Goal: Information Seeking & Learning: Learn about a topic

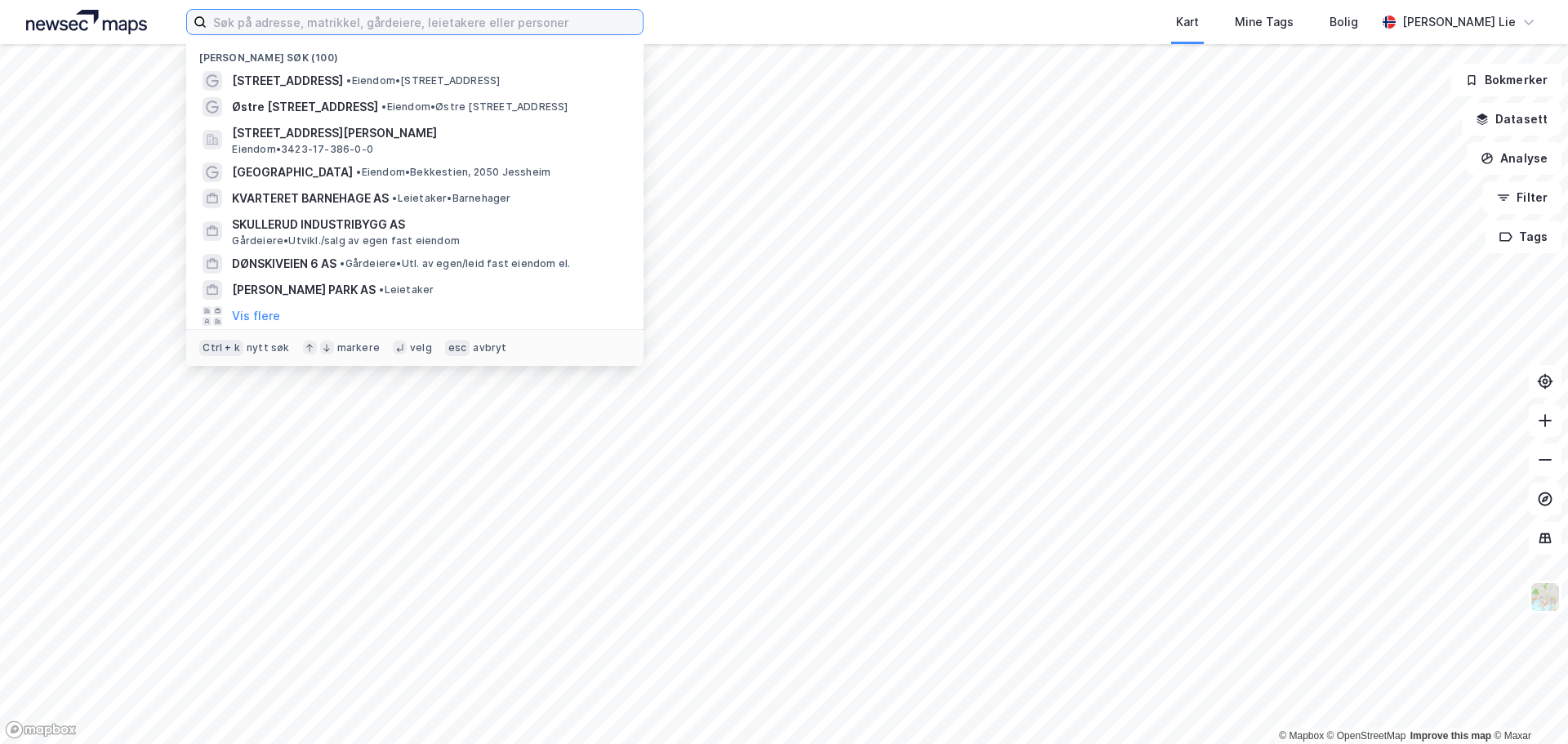
click at [413, 20] on input at bounding box center [425, 22] width 436 height 24
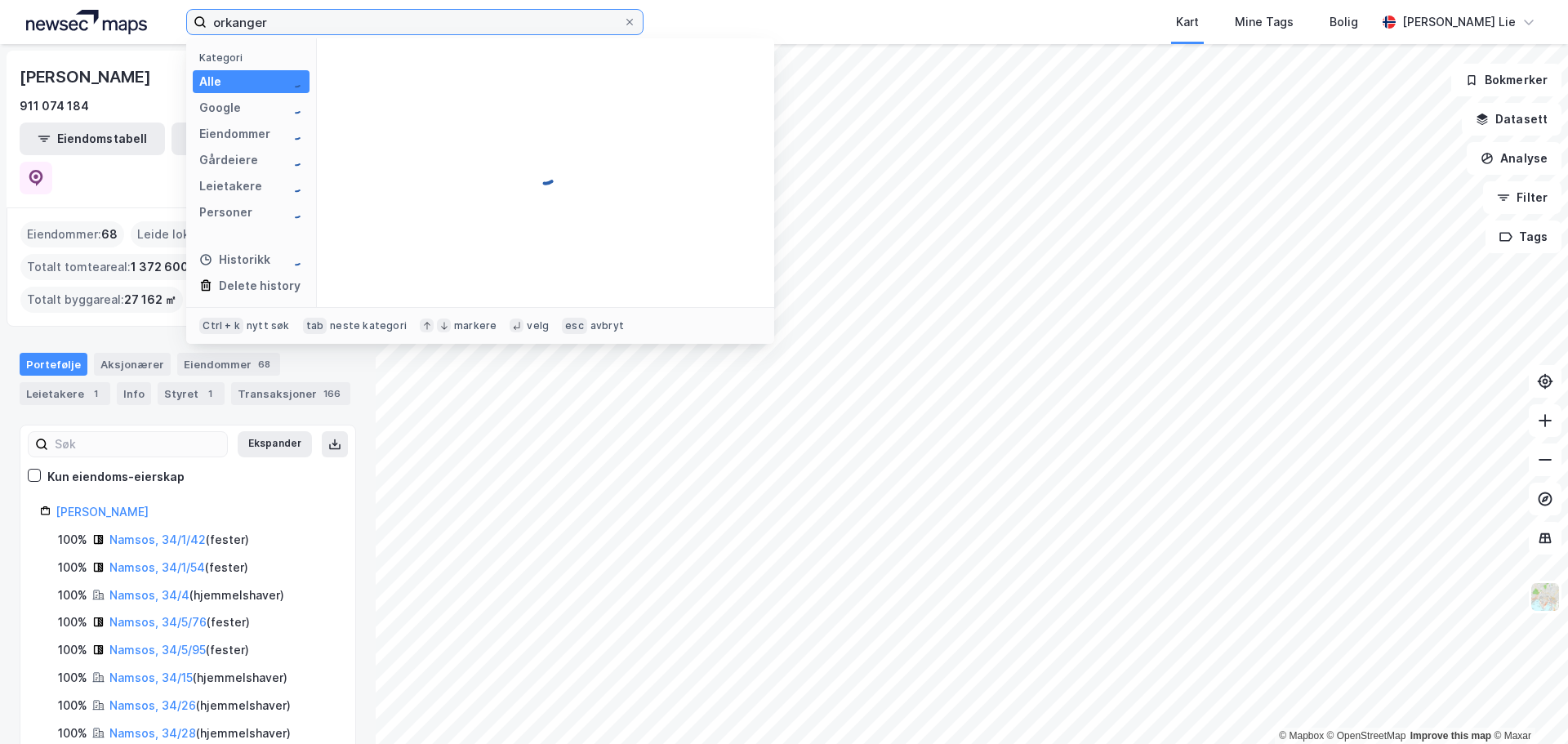
type input "orkanger"
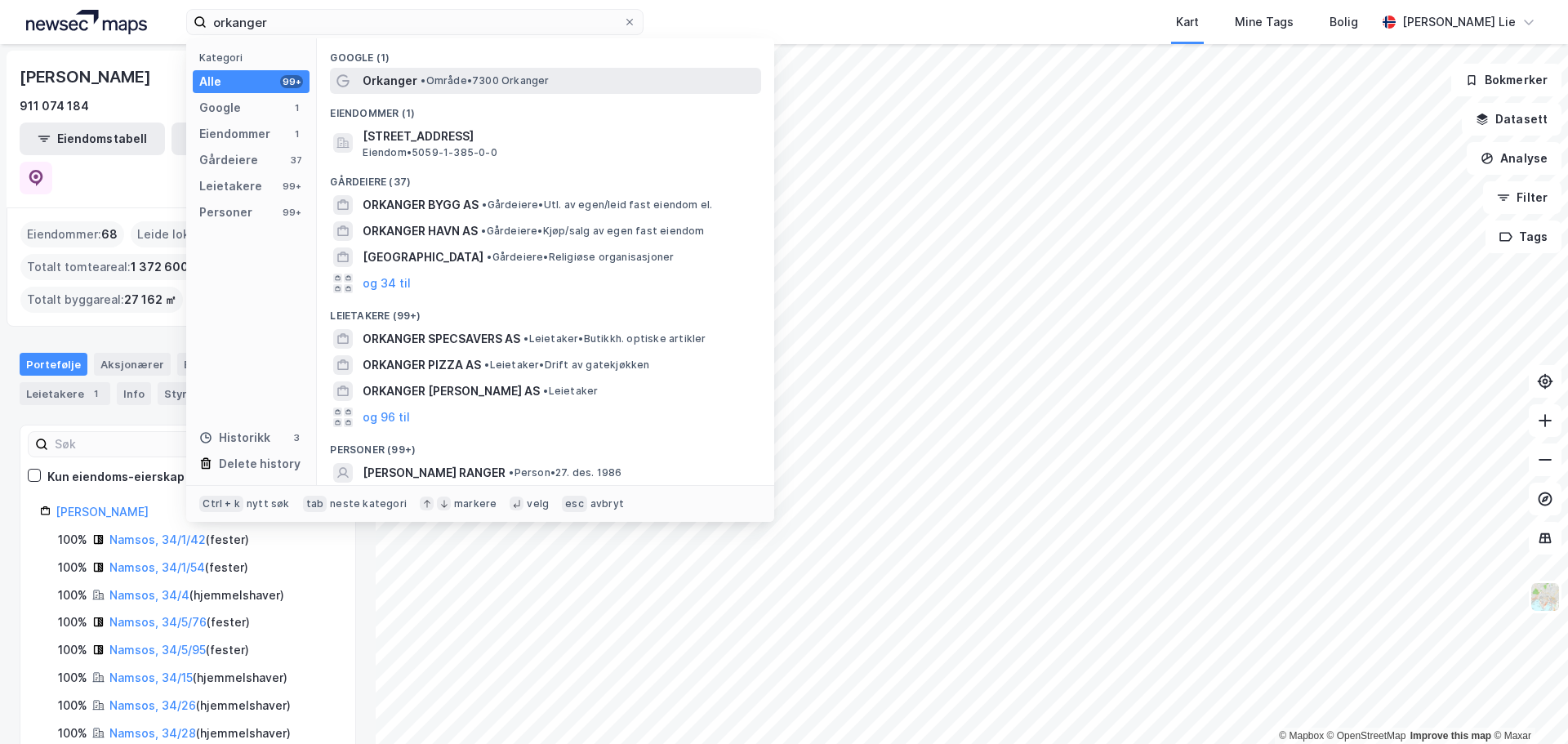
click at [375, 84] on span "Orkanger" at bounding box center [390, 80] width 54 height 19
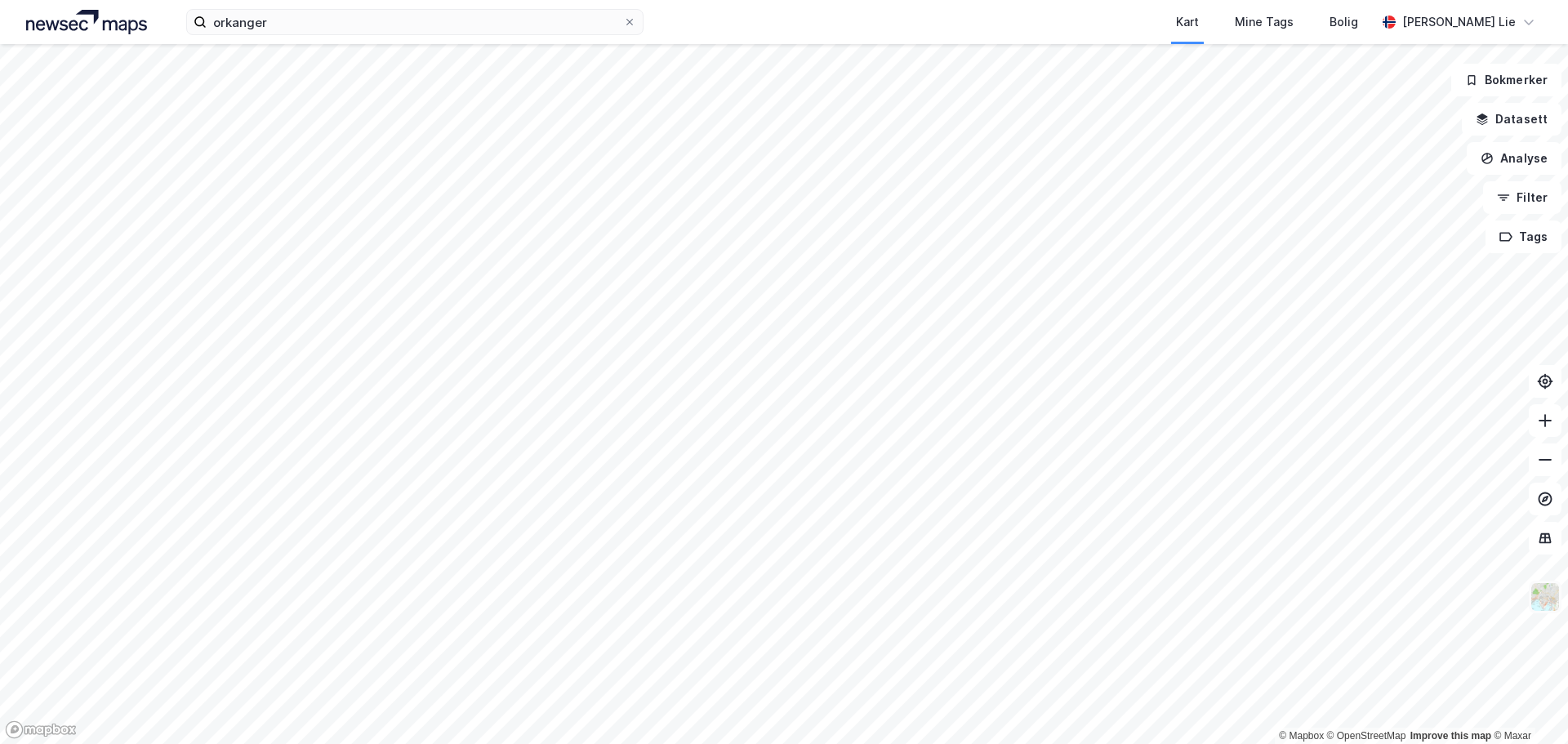
click at [1549, 602] on img at bounding box center [1545, 597] width 31 height 31
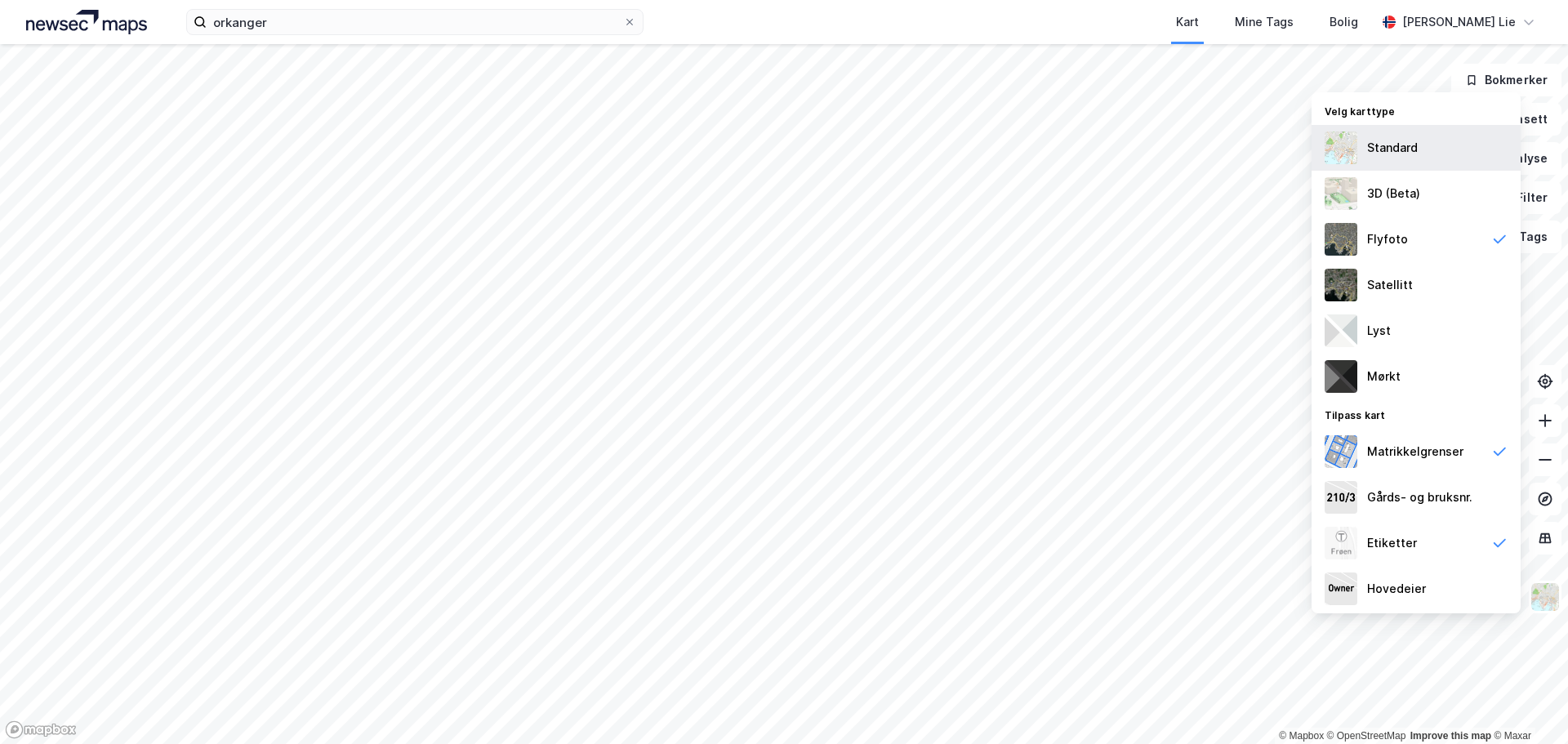
click at [1410, 157] on div "Standard" at bounding box center [1392, 147] width 50 height 19
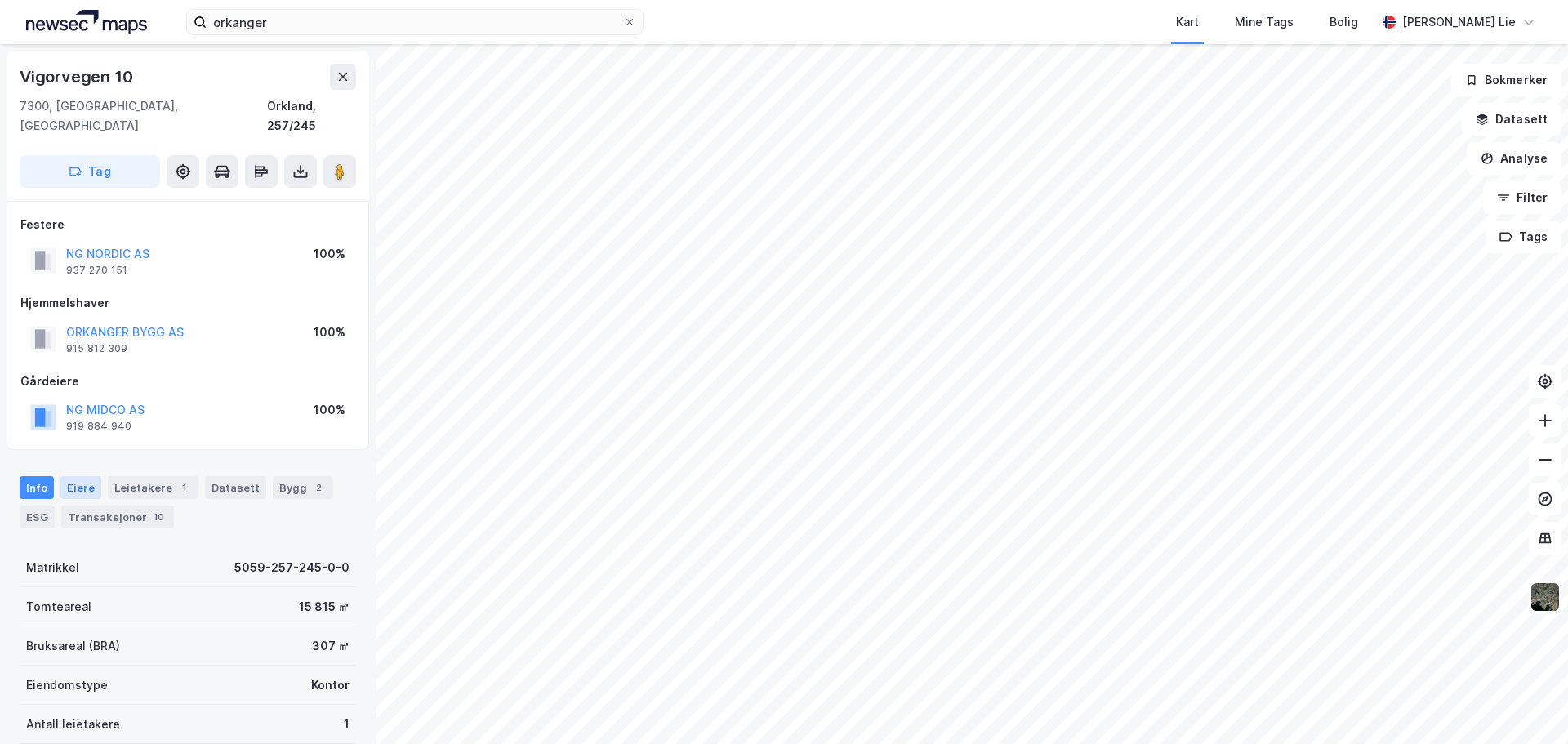
click at [74, 476] on div "Eiere" at bounding box center [80, 487] width 41 height 23
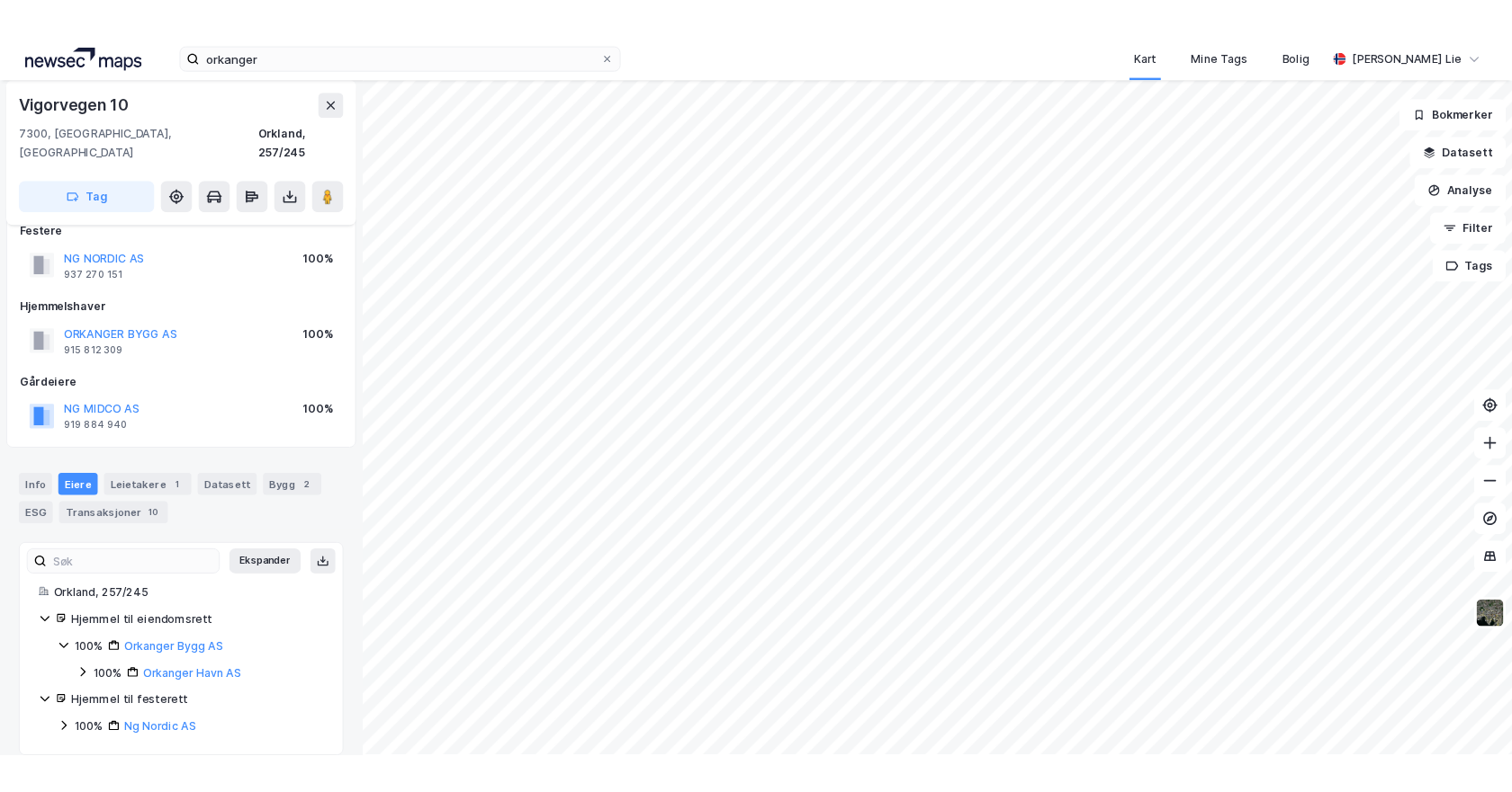
scroll to position [28, 0]
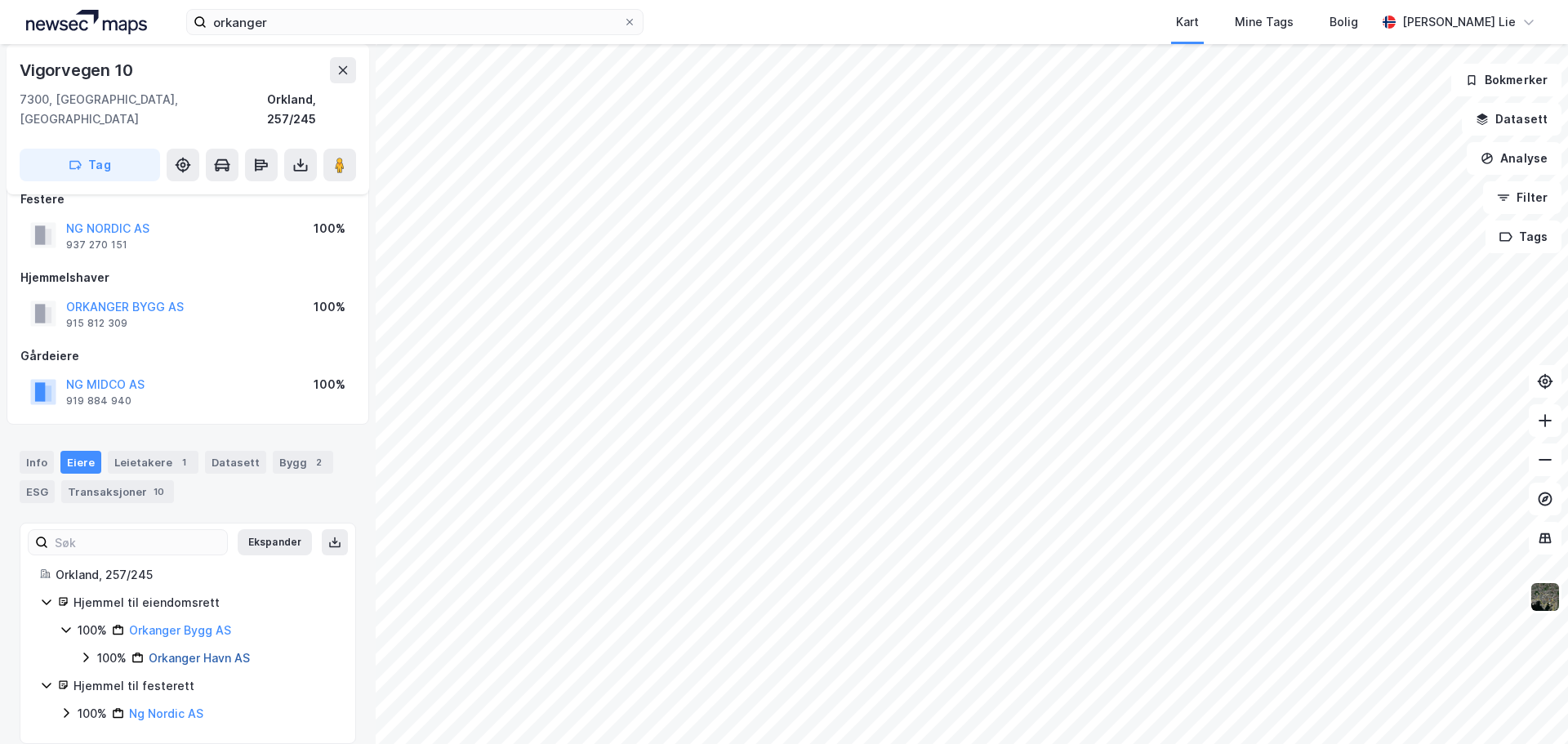
click at [206, 651] on link "Orkanger Havn AS" at bounding box center [199, 658] width 101 height 14
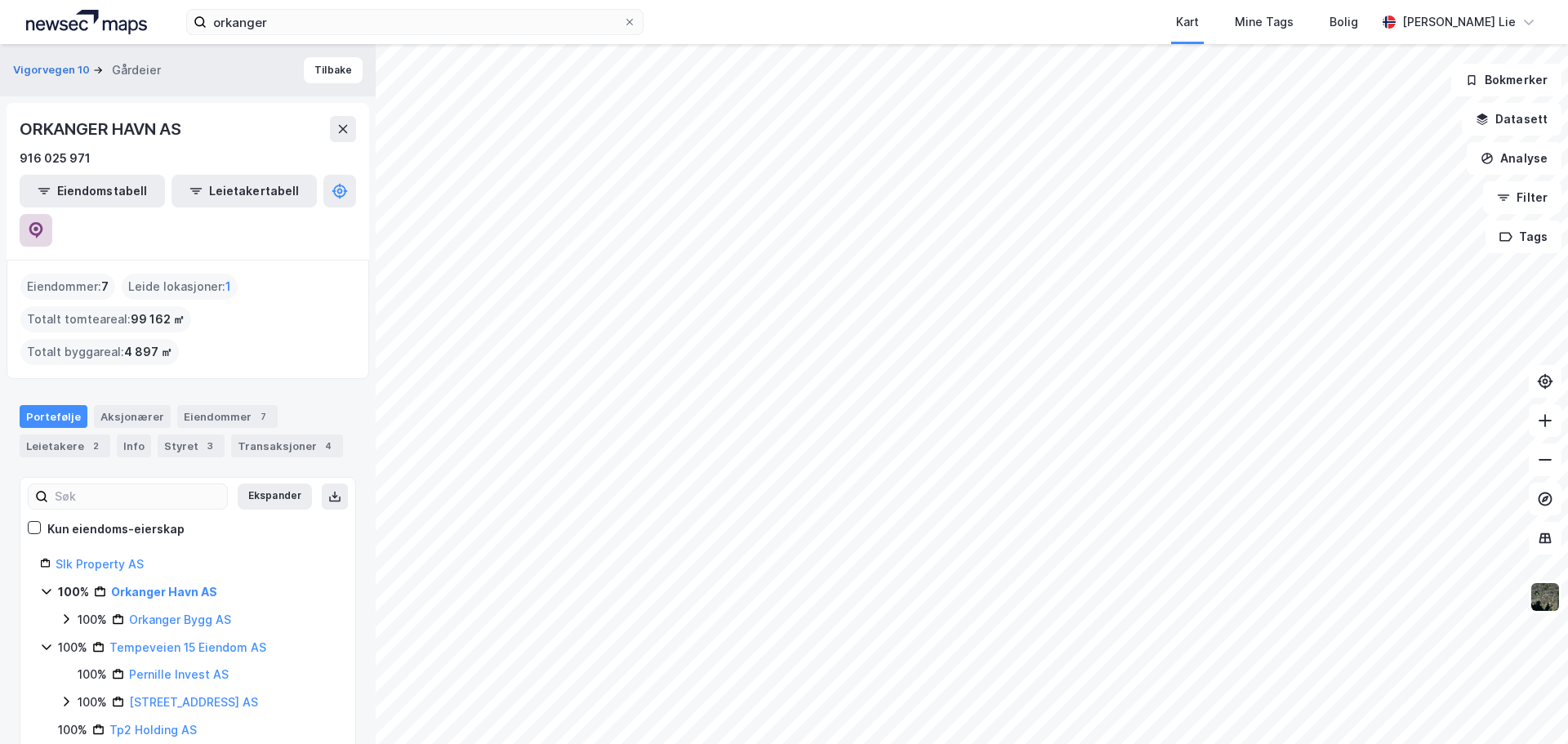
click at [52, 214] on button at bounding box center [35, 230] width 33 height 33
click at [1545, 419] on icon at bounding box center [1545, 421] width 2 height 13
click at [1529, 160] on button "Analyse" at bounding box center [1514, 158] width 95 height 33
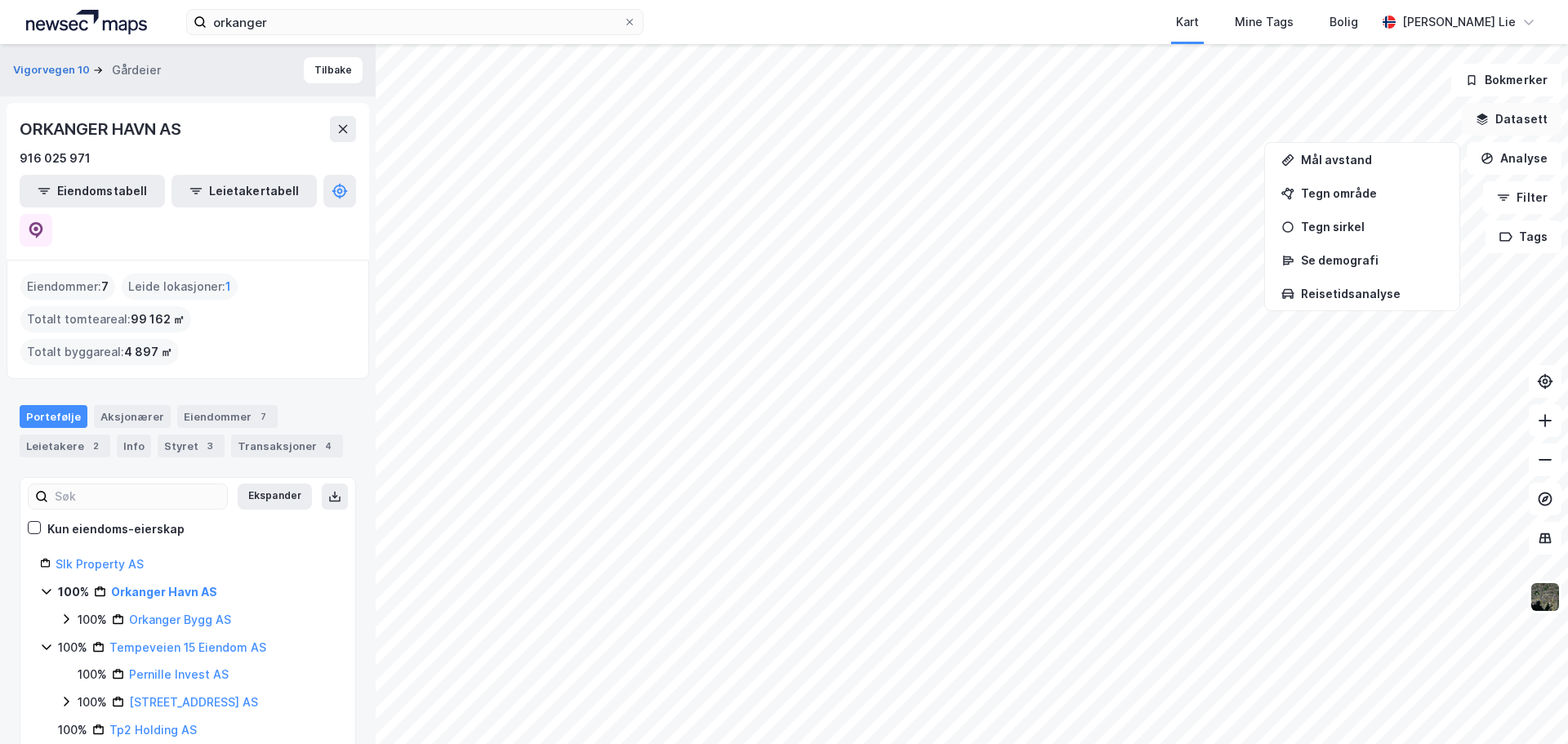
click at [1507, 116] on button "Datasett" at bounding box center [1511, 119] width 100 height 33
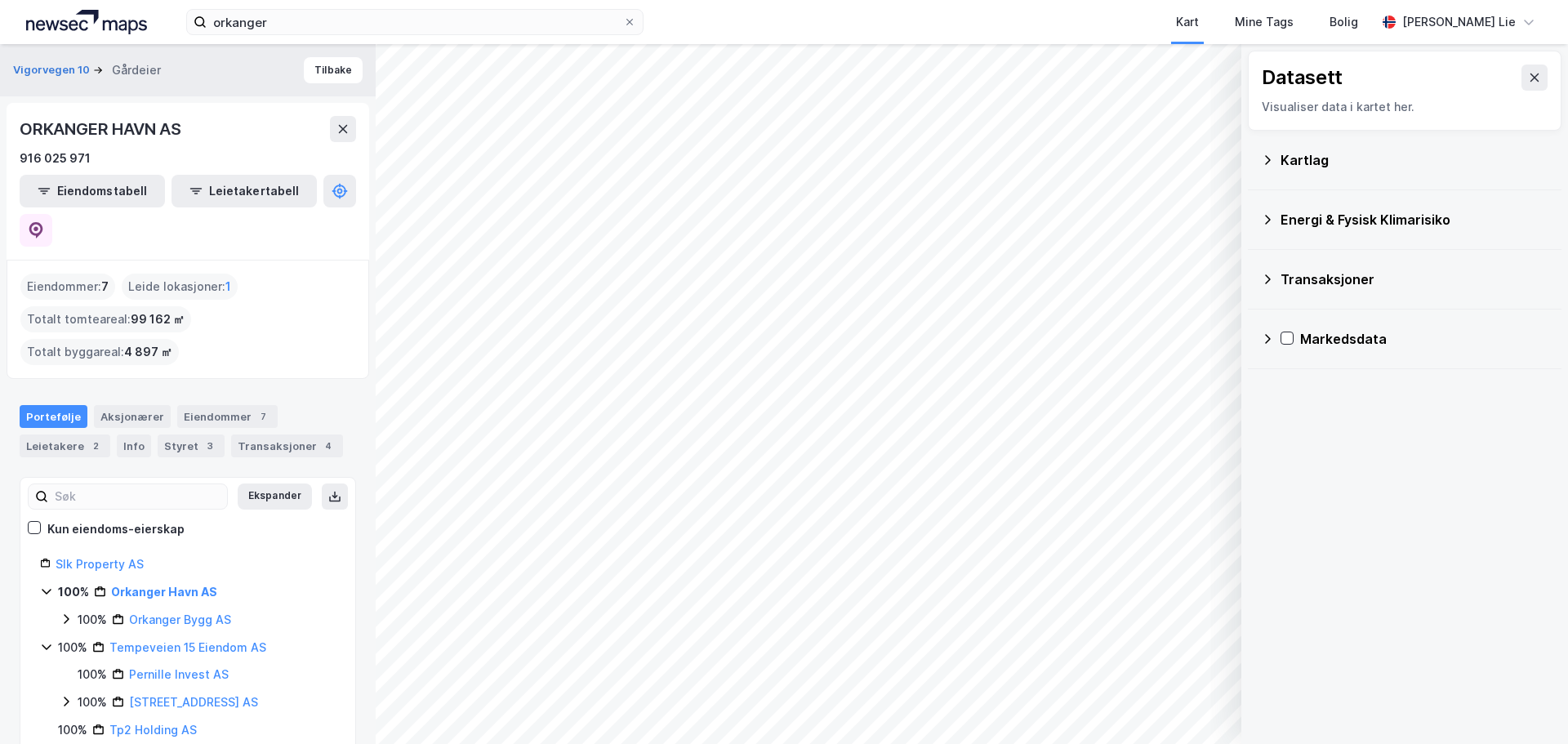
click at [1269, 170] on div "Kartlag" at bounding box center [1404, 160] width 287 height 39
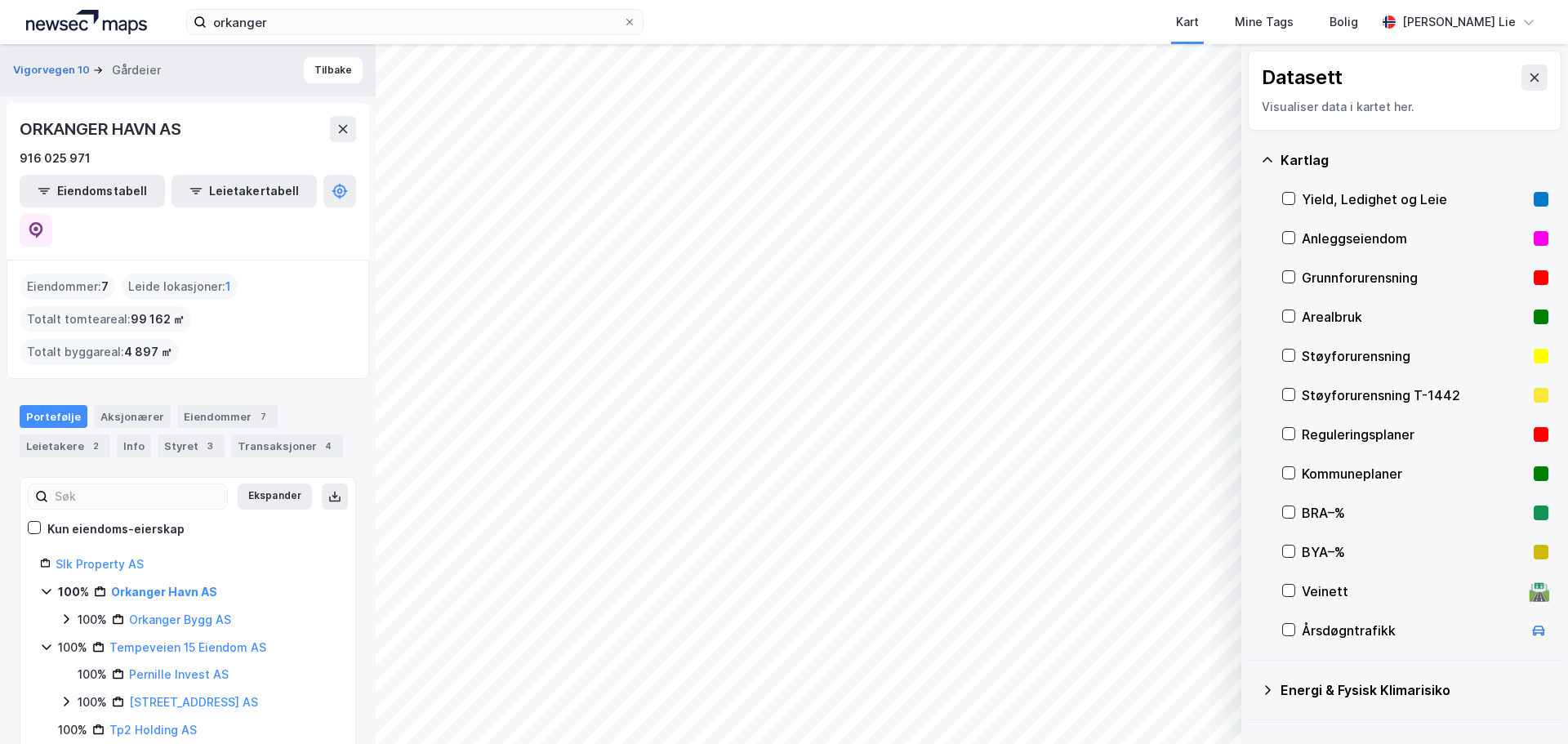
click at [1299, 432] on div "Reguleringsplaner" at bounding box center [1415, 434] width 267 height 39
click at [1290, 478] on icon at bounding box center [1289, 473] width 12 height 12
click at [1294, 429] on div at bounding box center [1289, 434] width 13 height 13
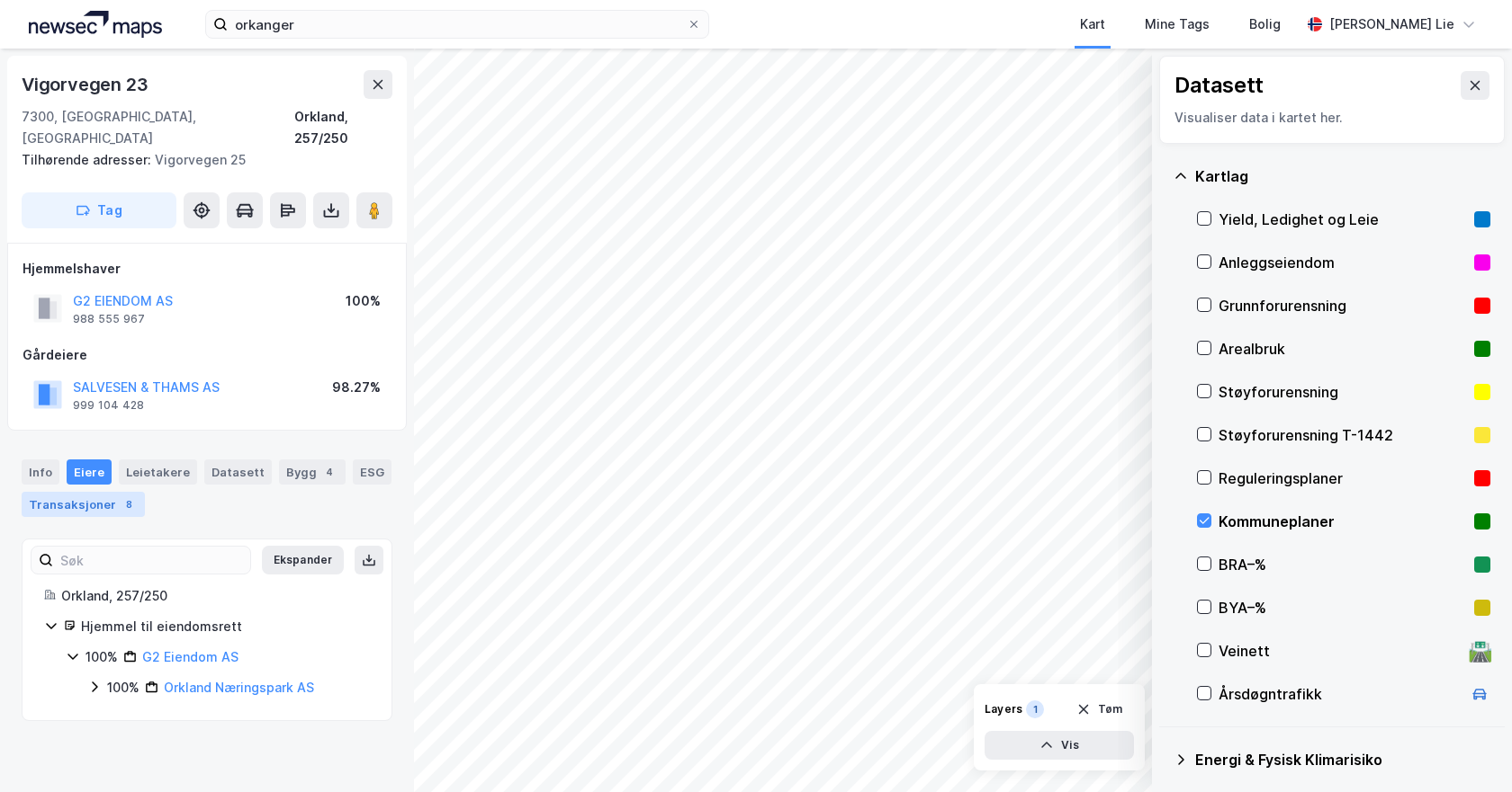
click at [78, 492] on div "Transaksjoner 8" at bounding box center [82, 504] width 123 height 25
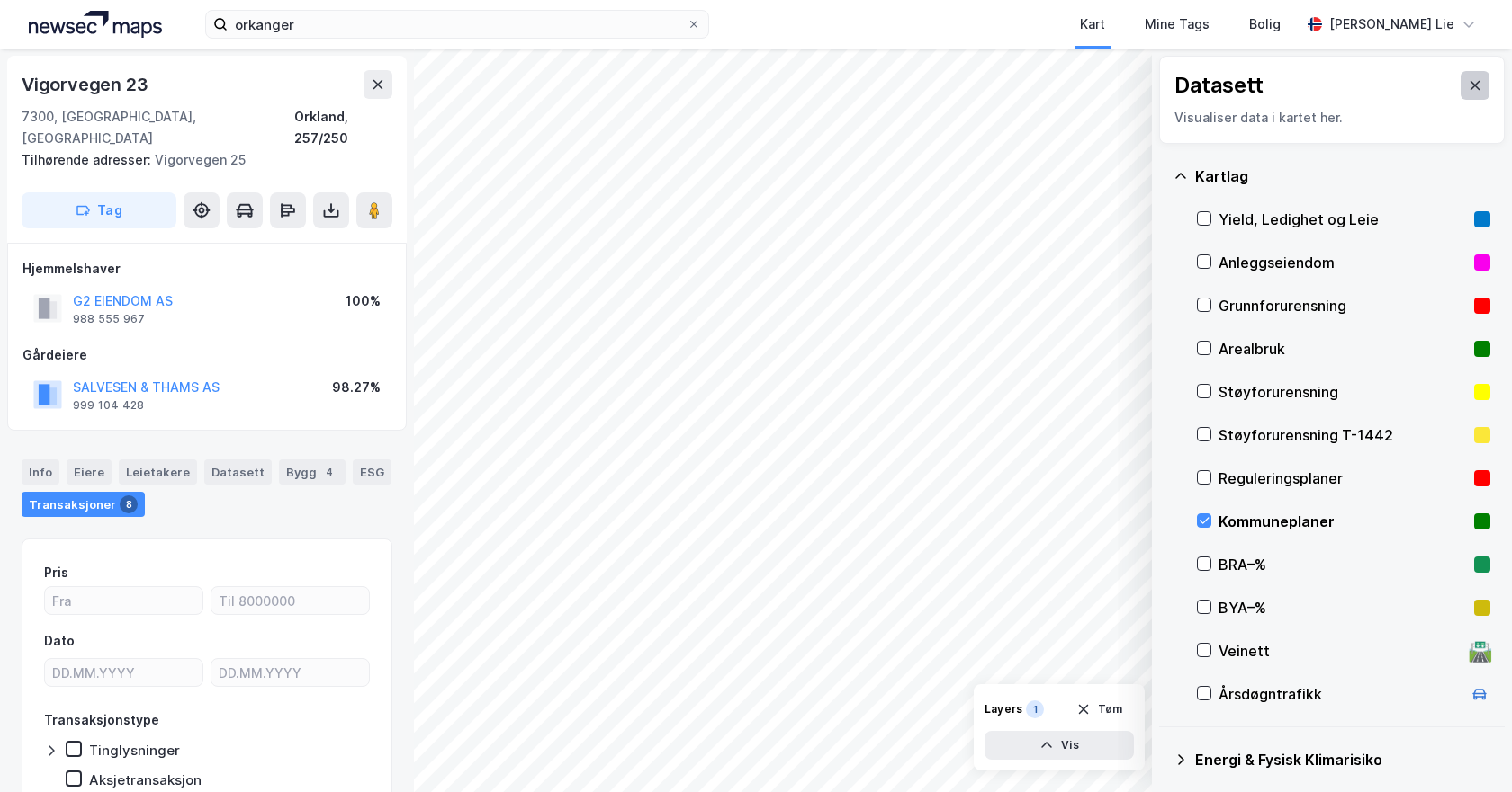
click at [1468, 80] on icon at bounding box center [1475, 86] width 15 height 15
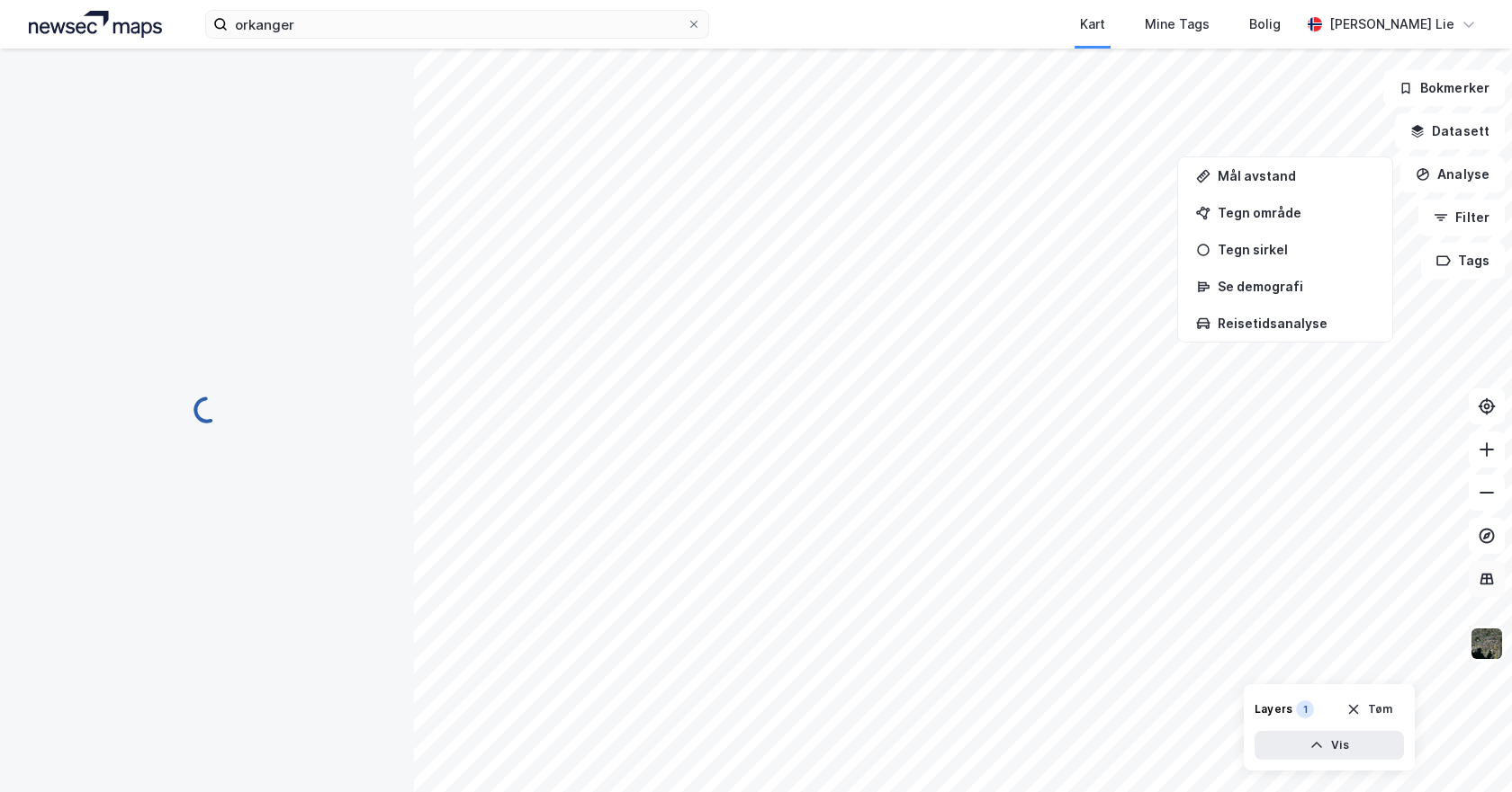
scroll to position [3, 0]
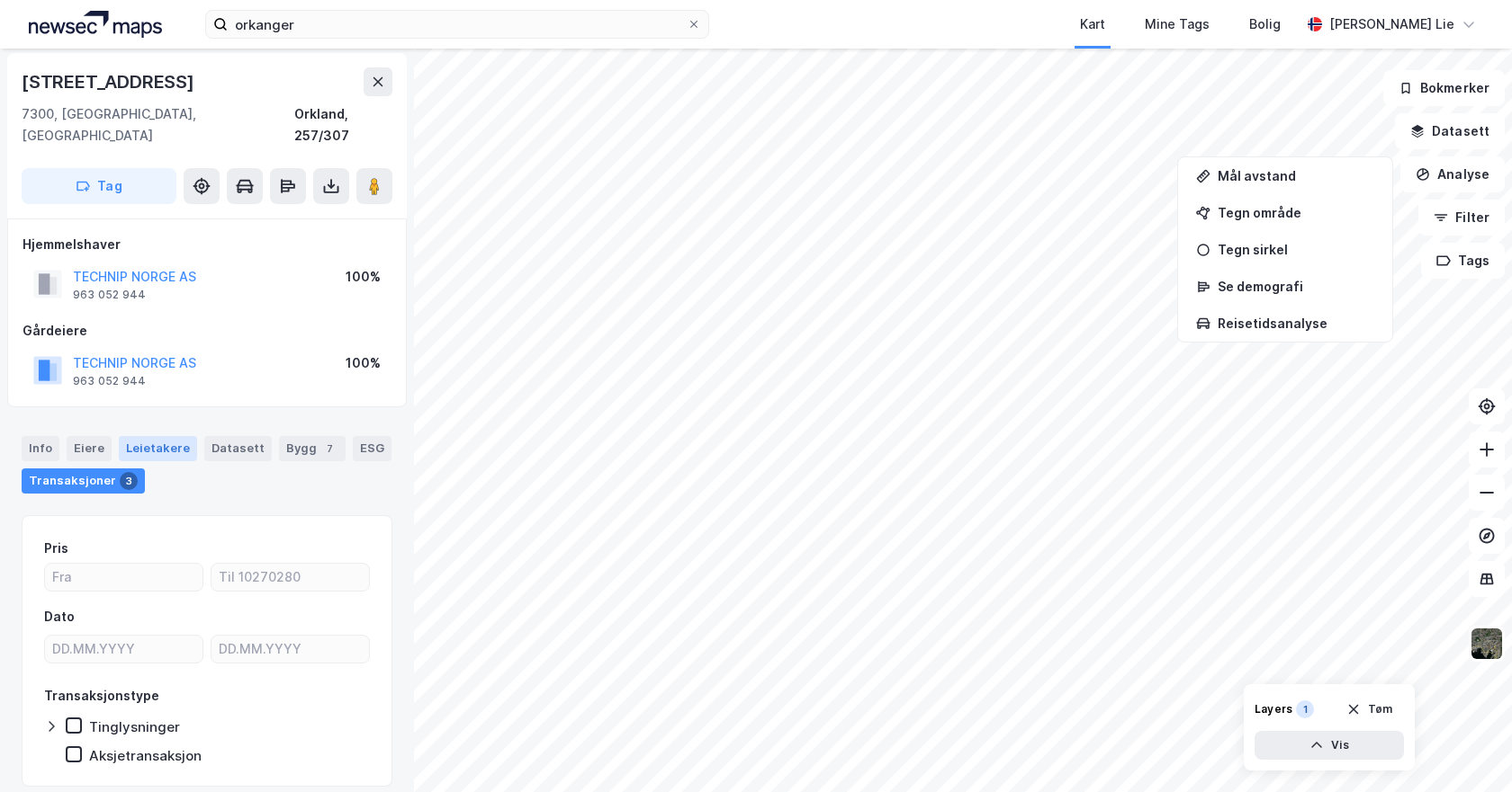
click at [173, 437] on div "Leietakere" at bounding box center [158, 449] width 79 height 25
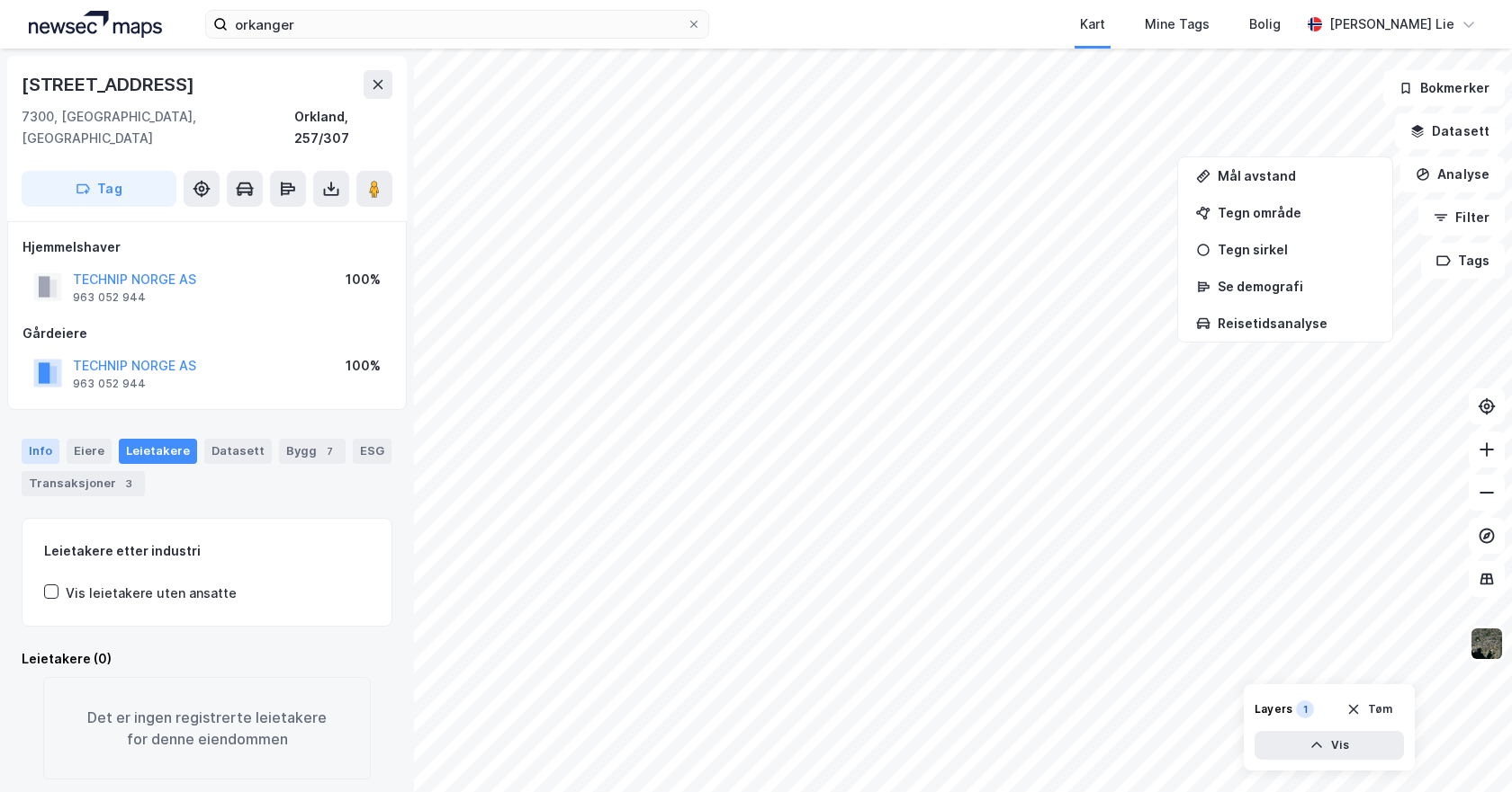
click at [37, 438] on div "Info" at bounding box center [40, 450] width 38 height 25
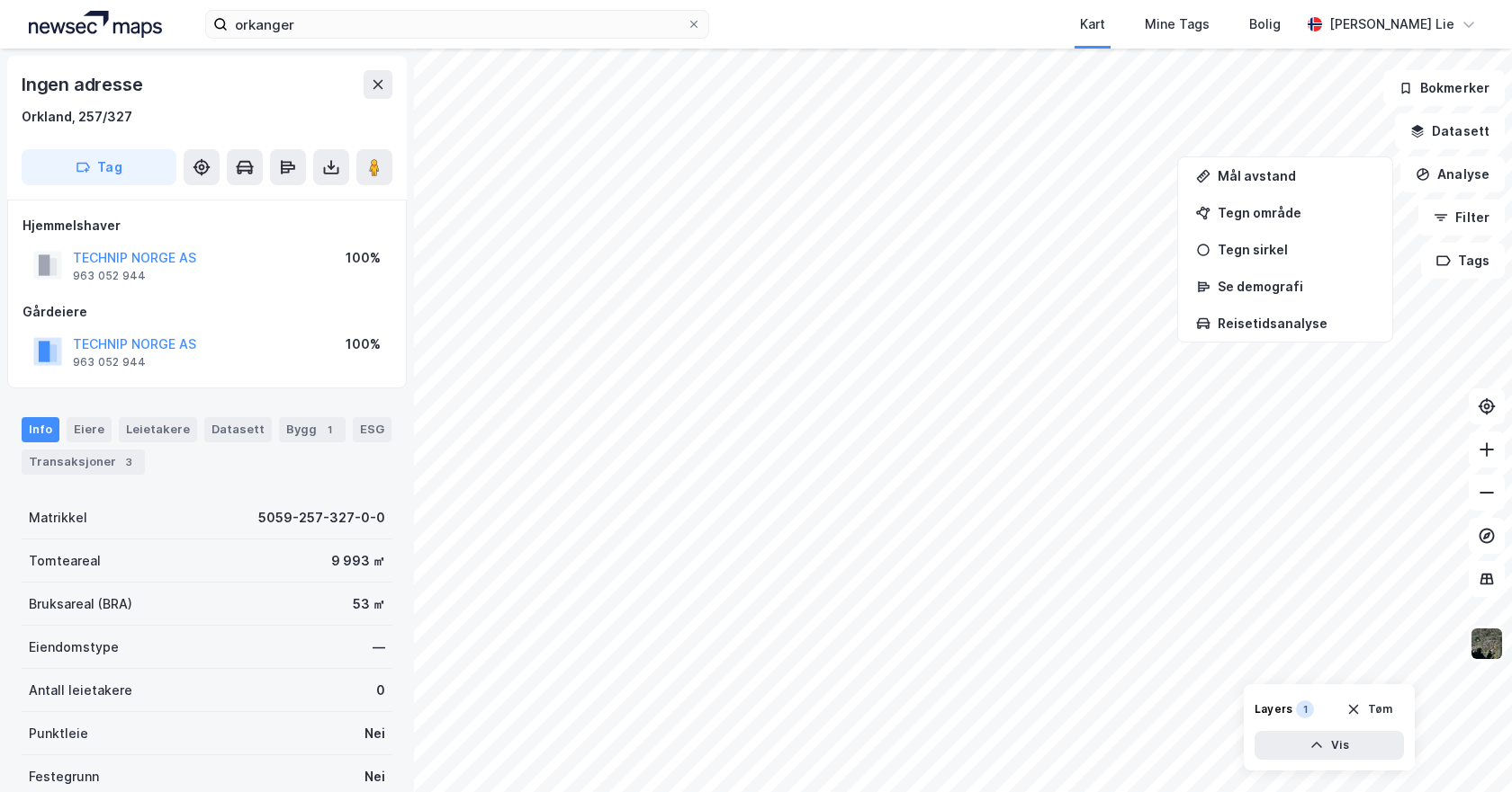
scroll to position [3, 0]
click at [1482, 647] on img at bounding box center [1486, 643] width 34 height 34
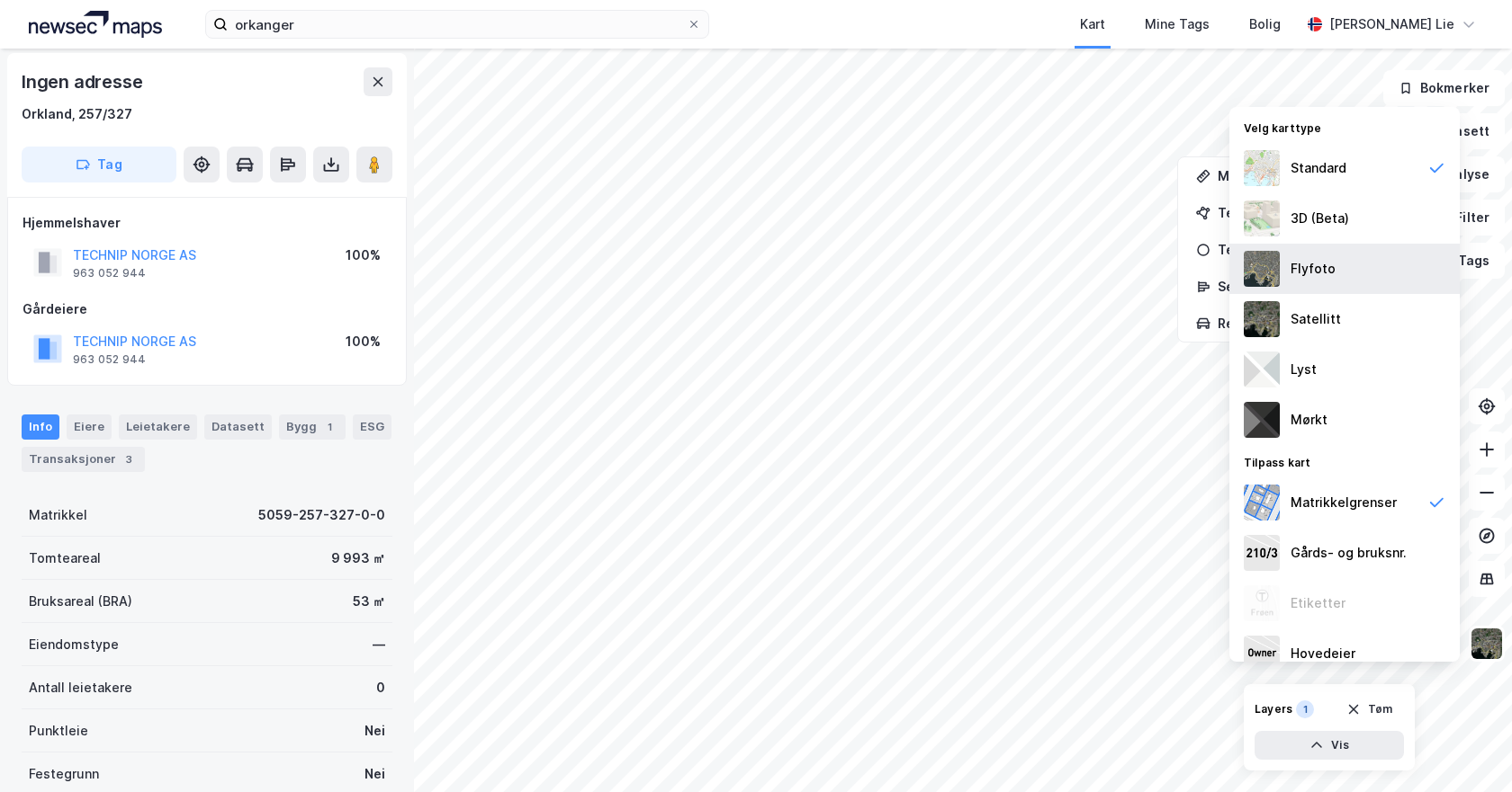
click at [1307, 272] on div "Flyfoto" at bounding box center [1312, 269] width 45 height 21
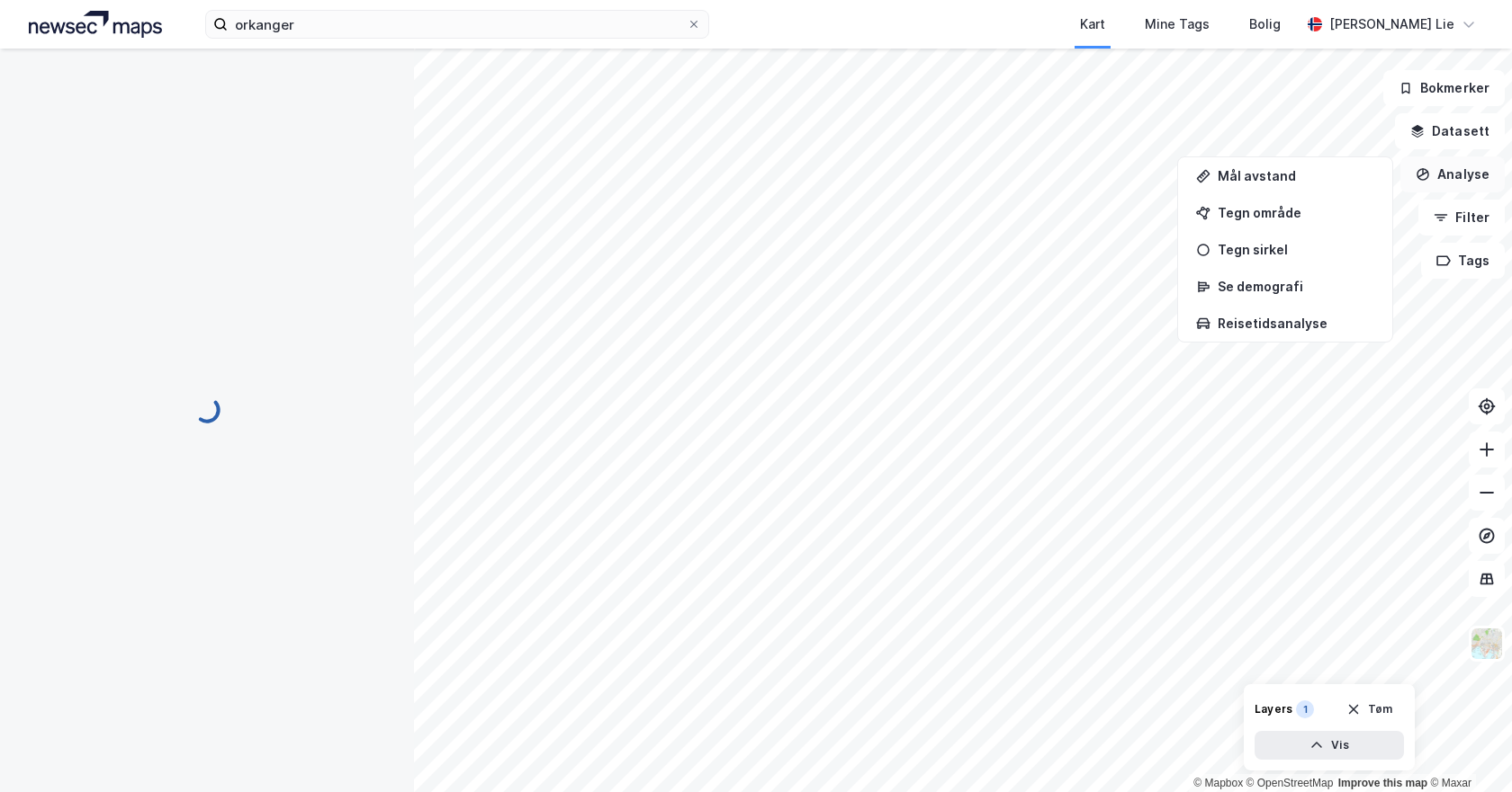
click at [1465, 178] on button "Analyse" at bounding box center [1452, 174] width 104 height 36
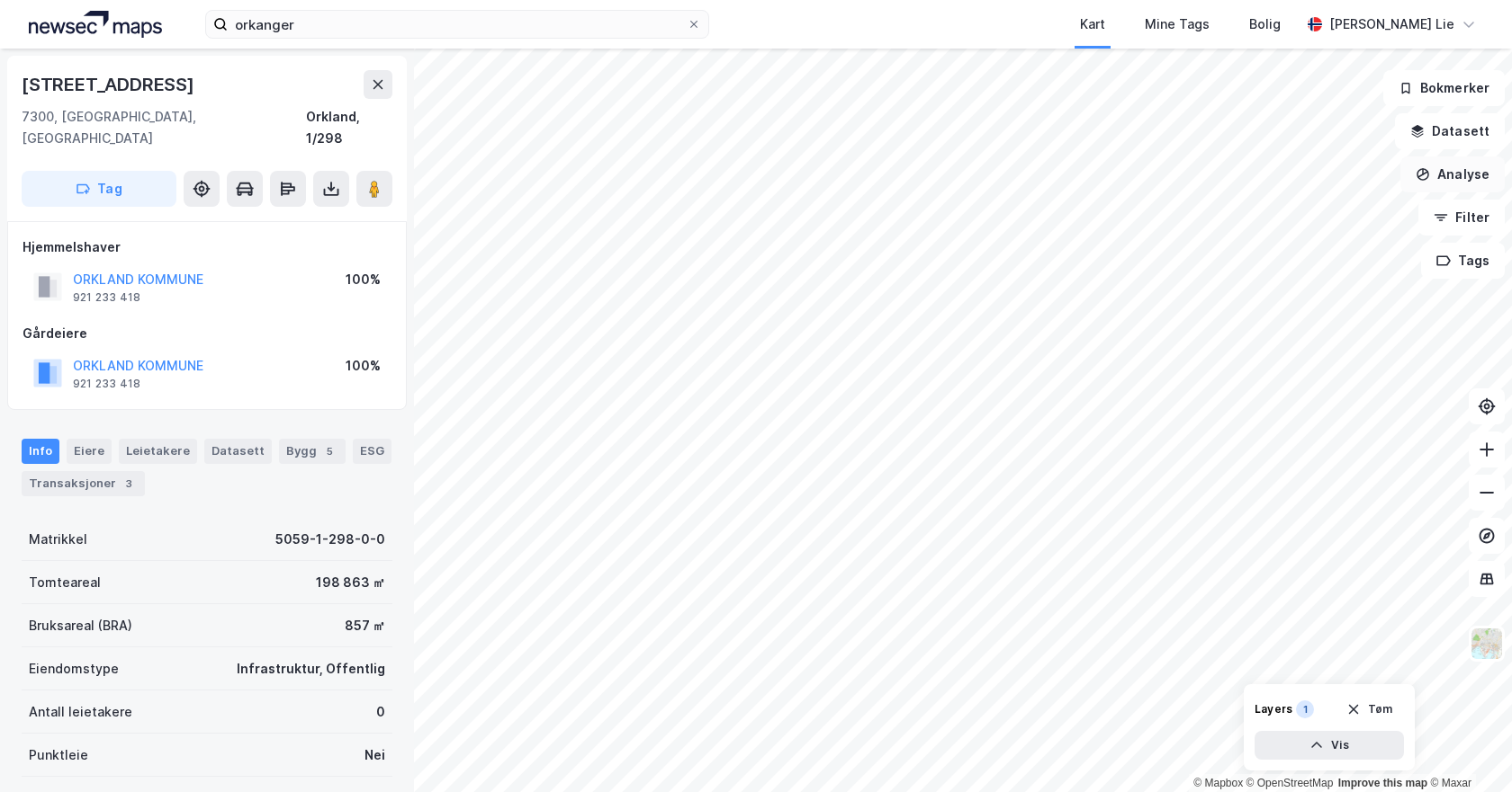
click at [1458, 174] on button "Analyse" at bounding box center [1452, 174] width 104 height 36
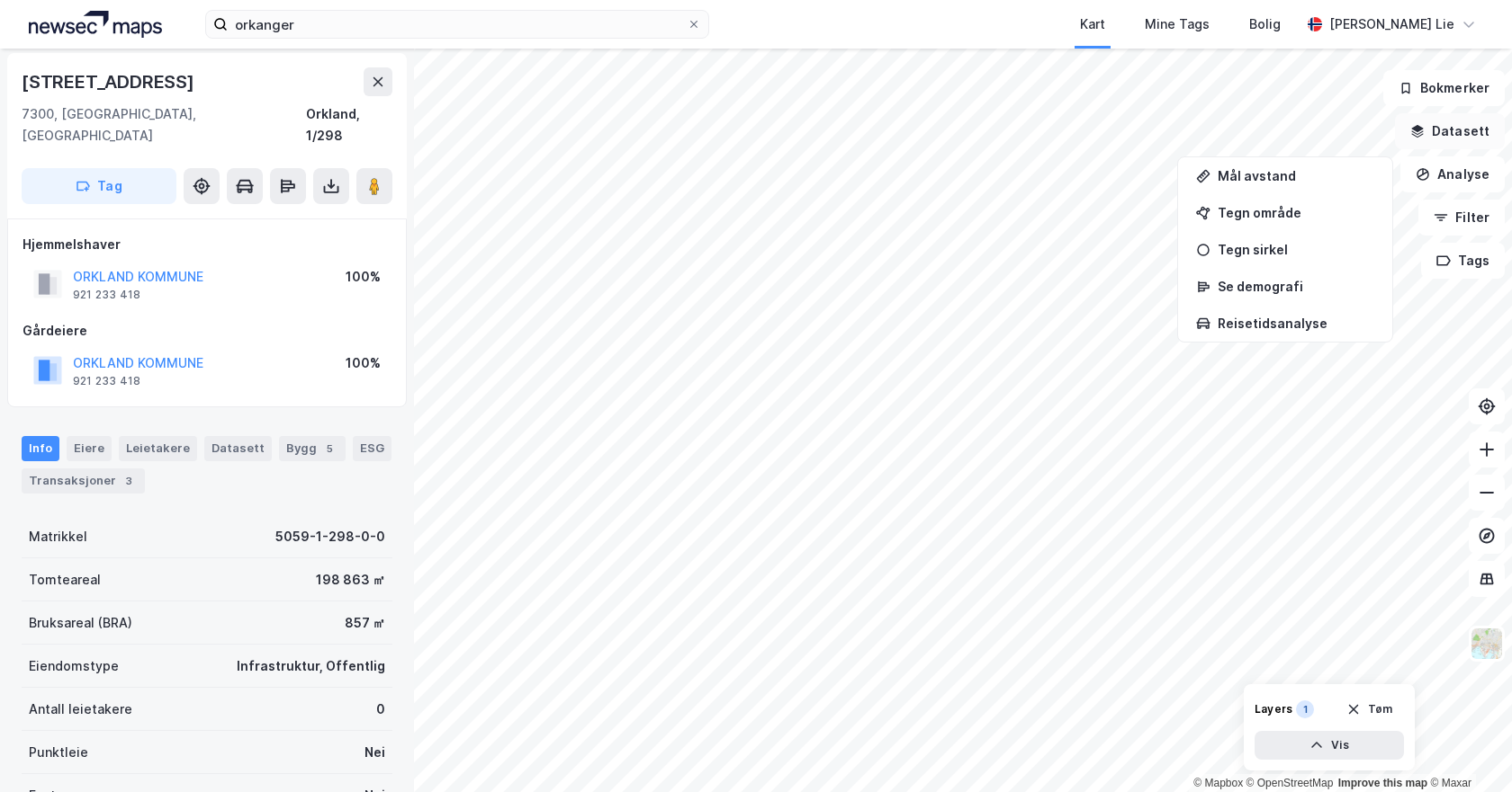
click at [1445, 135] on button "Datasett" at bounding box center [1449, 131] width 110 height 36
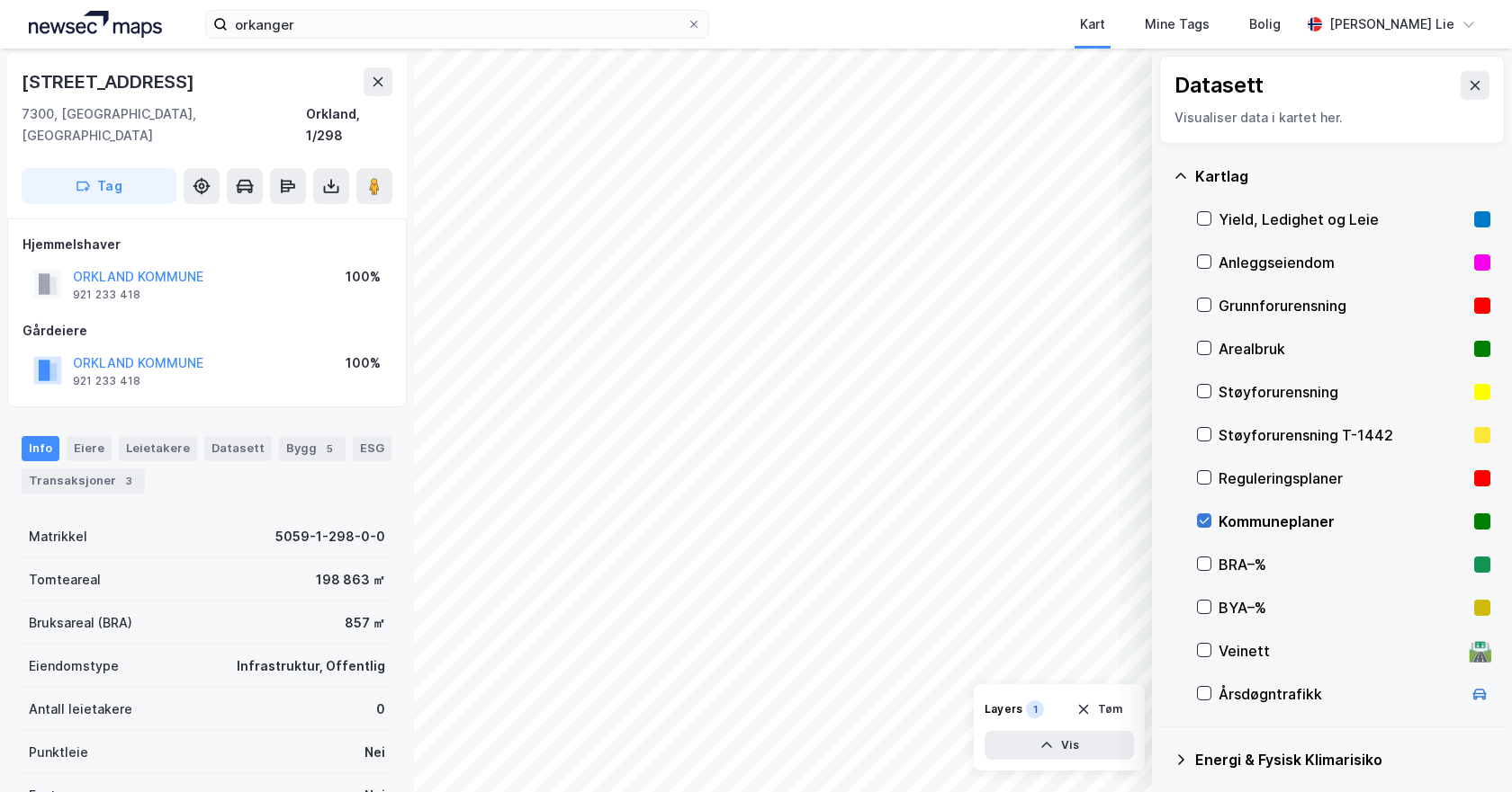
click at [1211, 524] on div at bounding box center [1204, 521] width 15 height 15
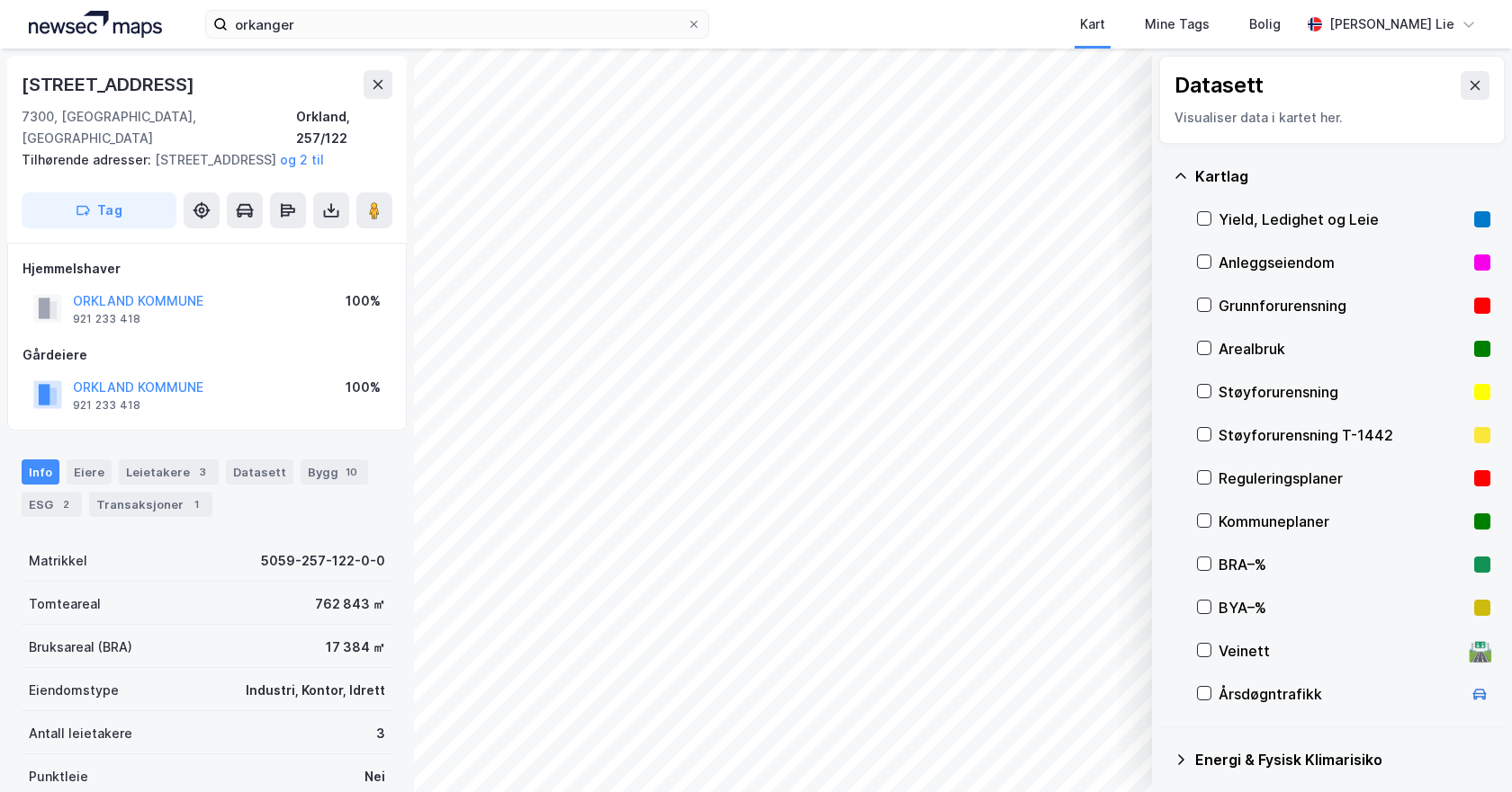
scroll to position [3, 0]
